Goal: Browse casually: Explore the website without a specific task or goal

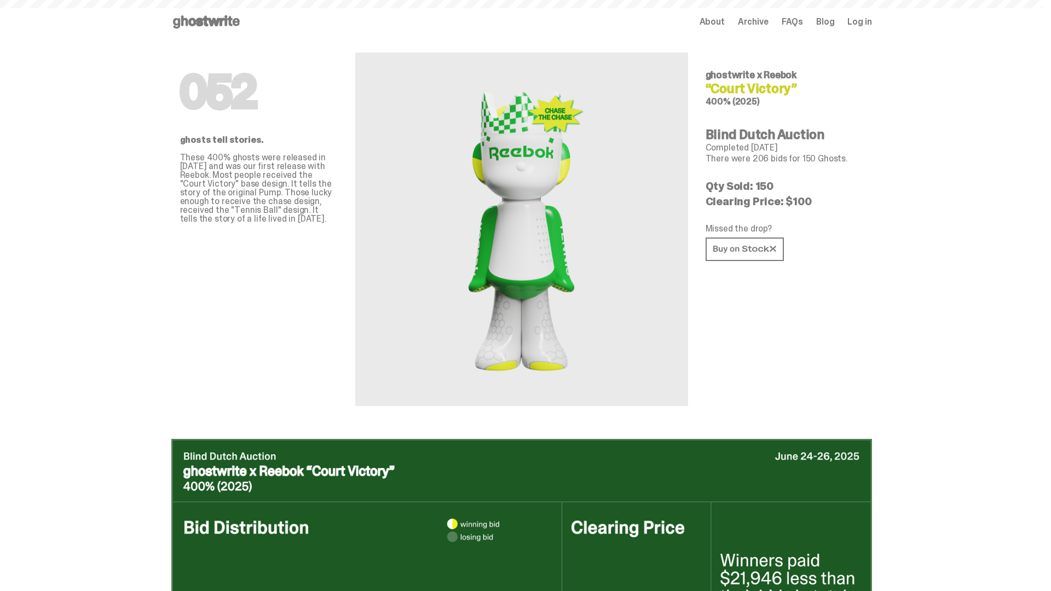
scroll to position [1597, 0]
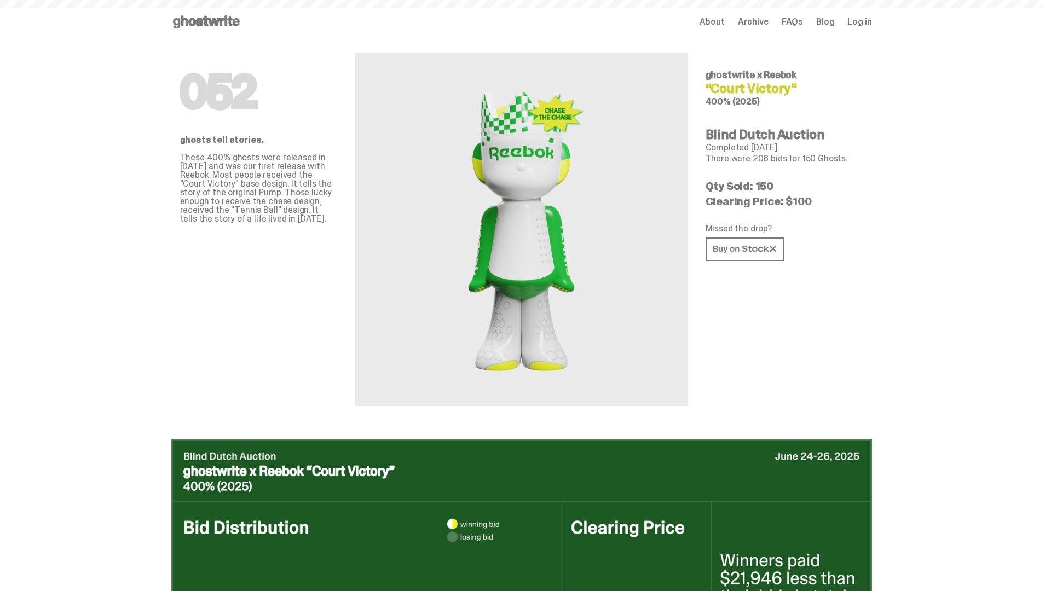
scroll to position [1834, 0]
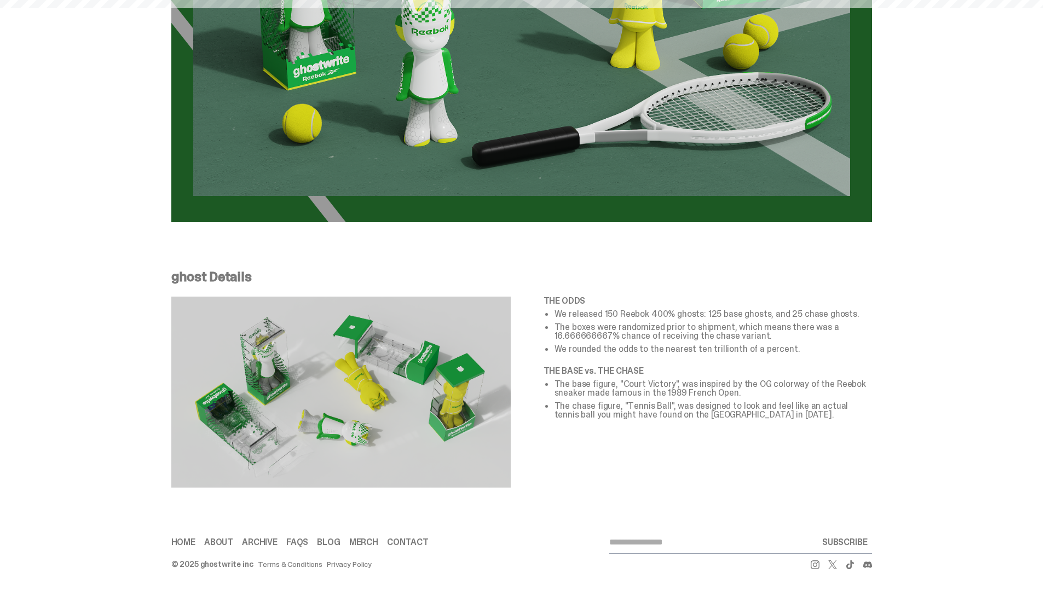
scroll to position [1834, 0]
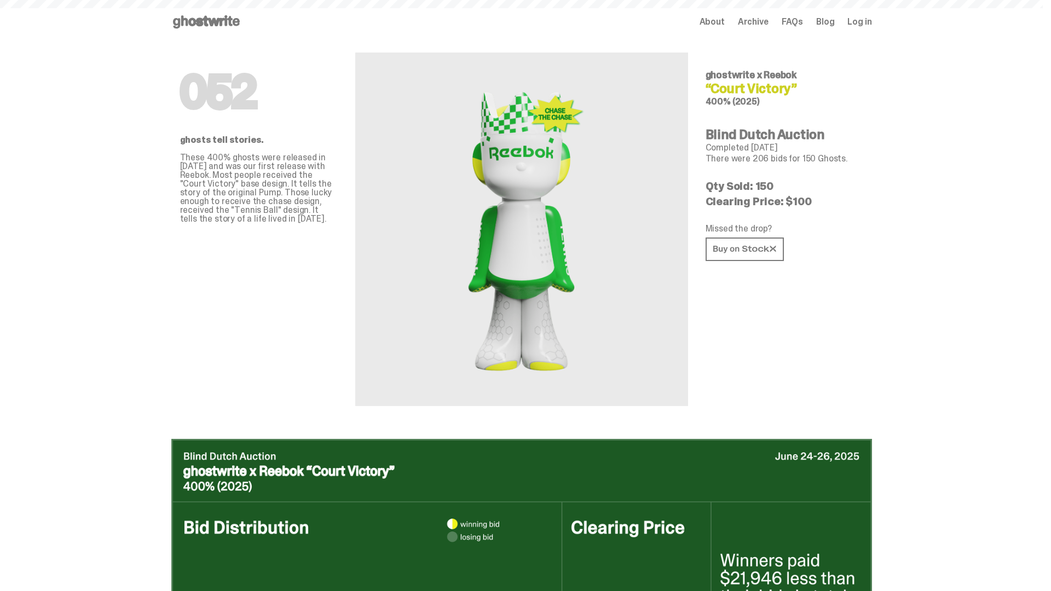
scroll to position [1834, 0]
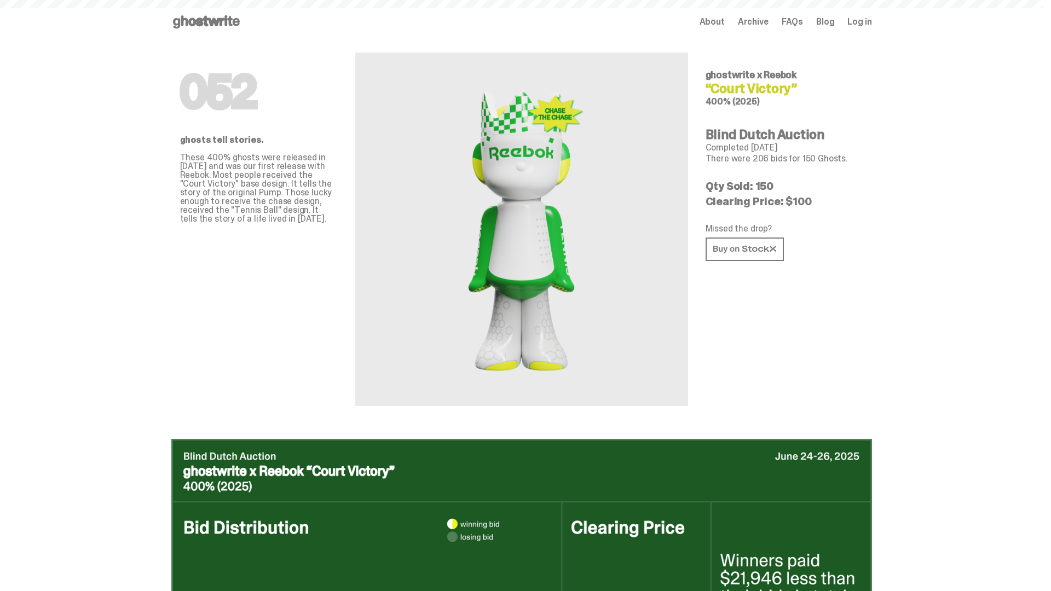
scroll to position [1834, 0]
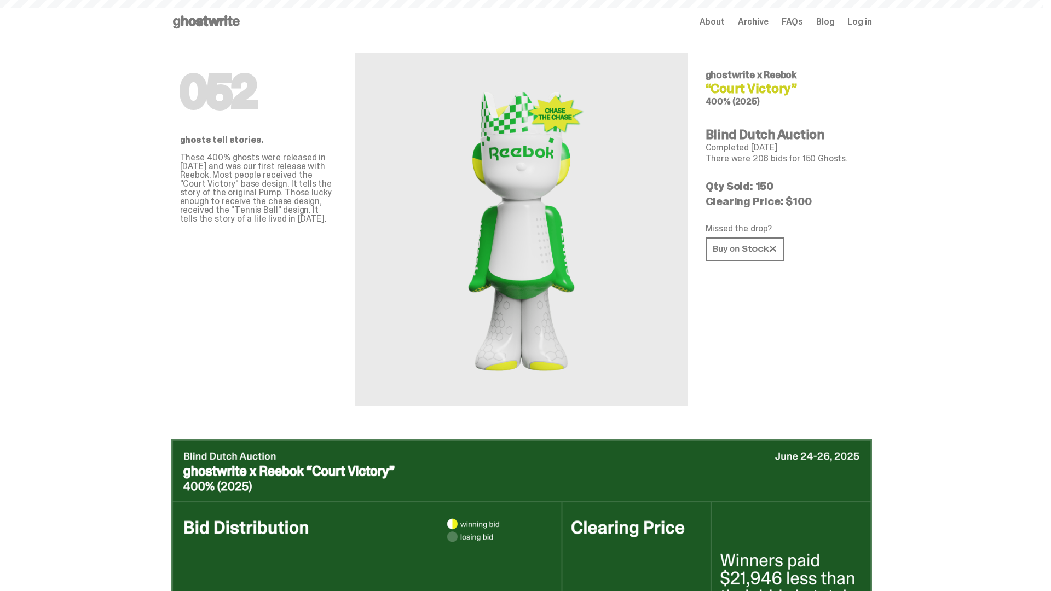
scroll to position [1834, 0]
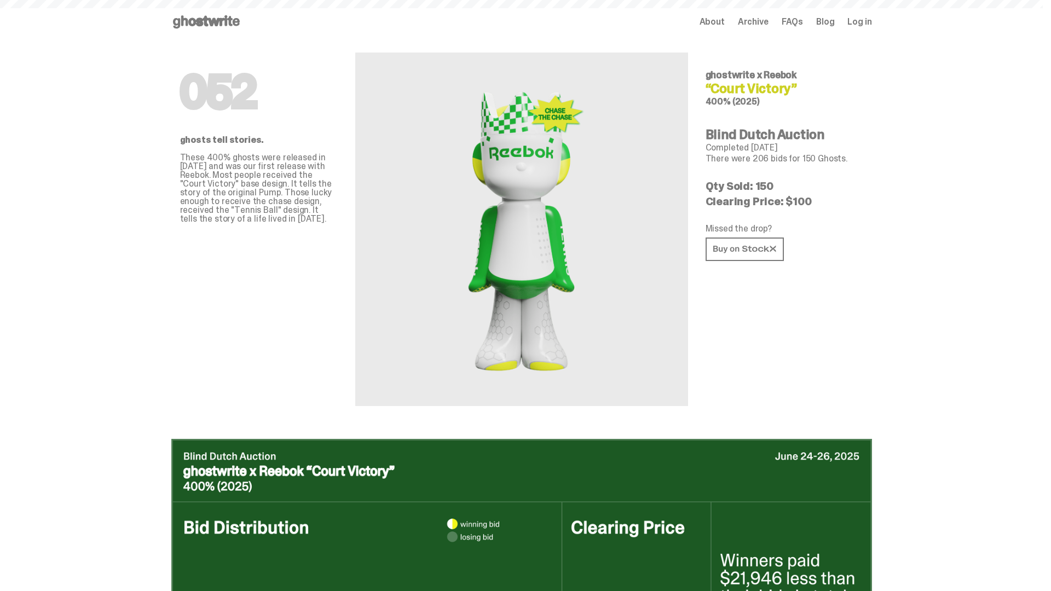
scroll to position [1834, 0]
